Goal: Use online tool/utility

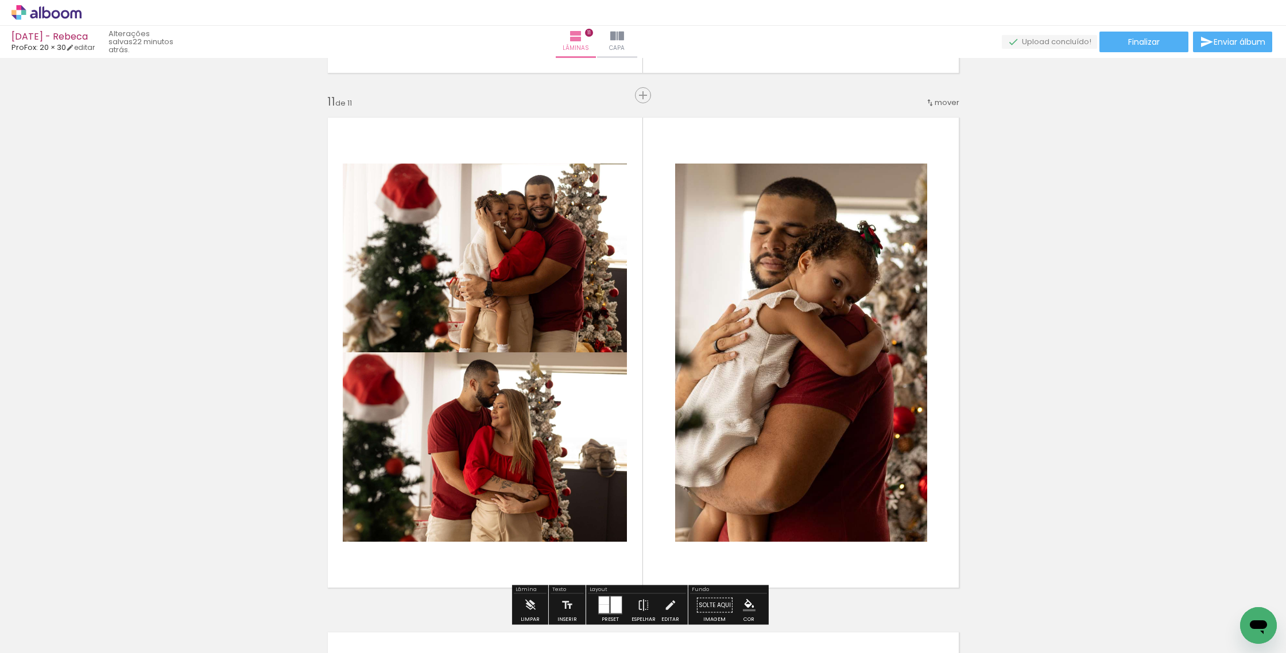
scroll to position [5132, 0]
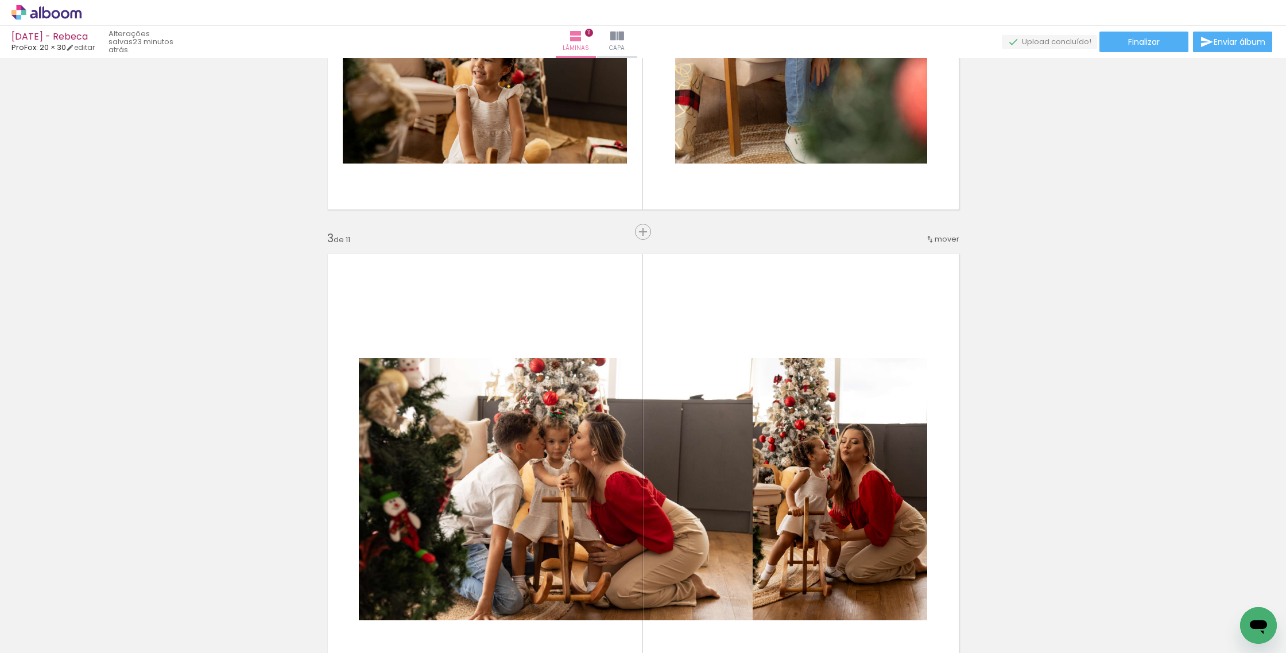
scroll to position [871, 0]
